Goal: Find specific page/section: Find specific page/section

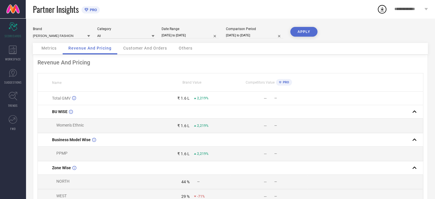
click at [127, 46] on span "Customer And Orders" at bounding box center [145, 48] width 44 height 5
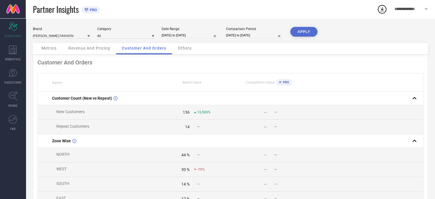
click at [183, 48] on span "Others" at bounding box center [185, 48] width 14 height 5
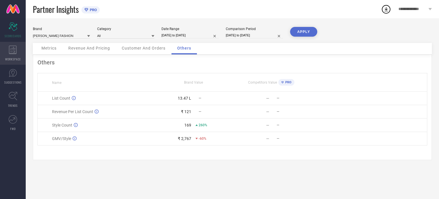
click at [22, 55] on div "WORKSPACE" at bounding box center [13, 53] width 26 height 23
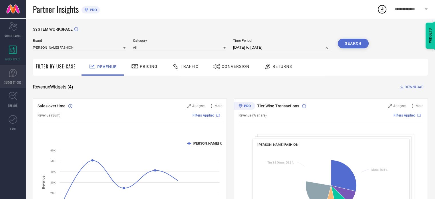
click at [4, 73] on link "SUGGESTIONS" at bounding box center [13, 76] width 26 height 23
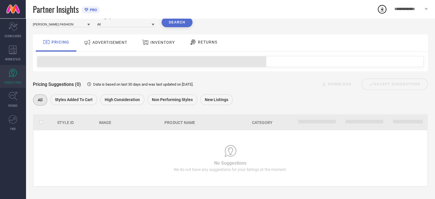
scroll to position [25, 0]
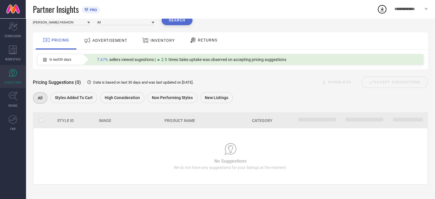
click at [107, 41] on span "ADVERTISEMENT" at bounding box center [109, 40] width 35 height 5
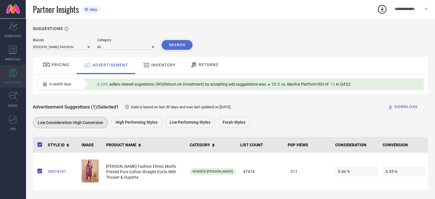
scroll to position [1, 0]
click at [127, 116] on div "Advertisement Suggestions (1) | Selected 1 Data is based on last 30 days and wa…" at bounding box center [230, 112] width 395 height 36
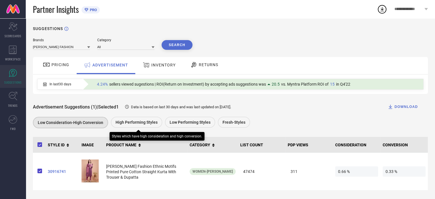
click at [128, 119] on div "High Performing Styles" at bounding box center [136, 122] width 51 height 11
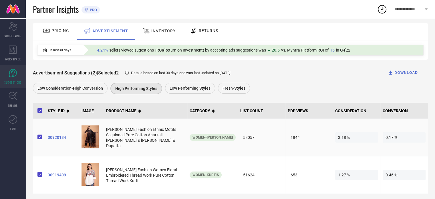
scroll to position [39, 0]
